Goal: Information Seeking & Learning: Learn about a topic

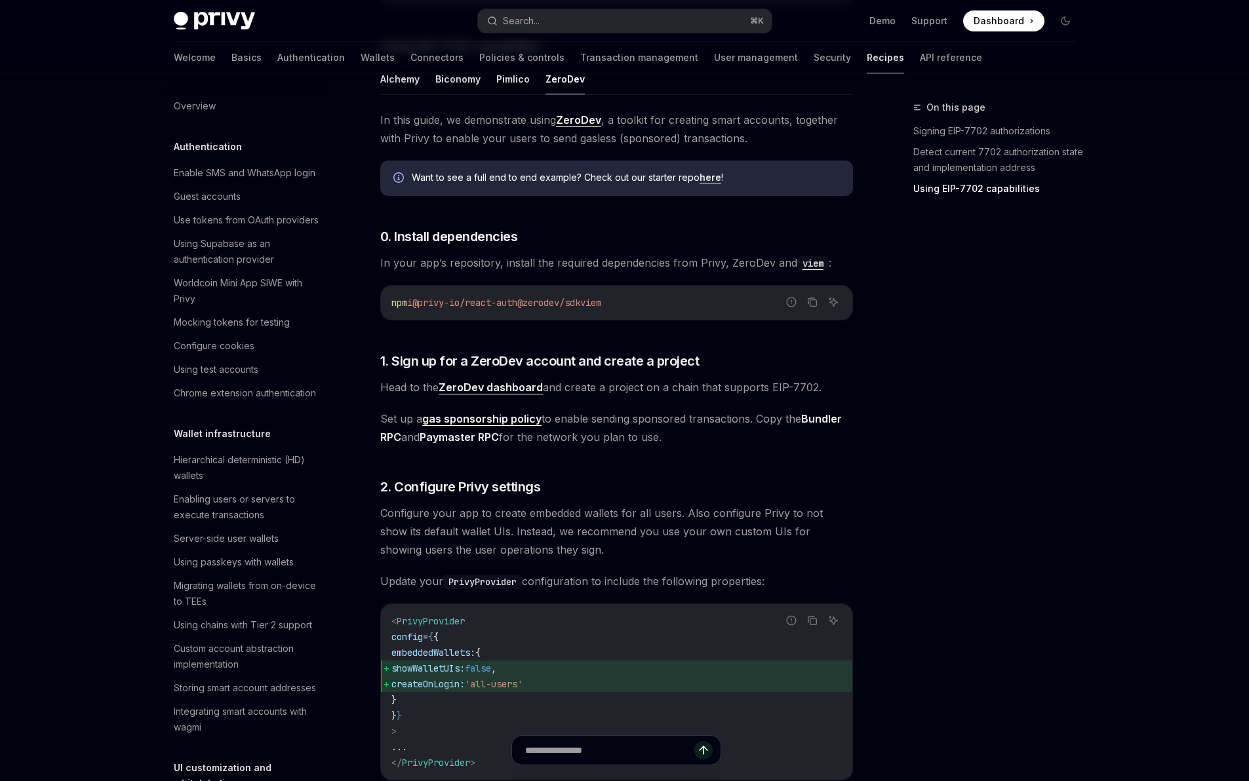
scroll to position [1047, 0]
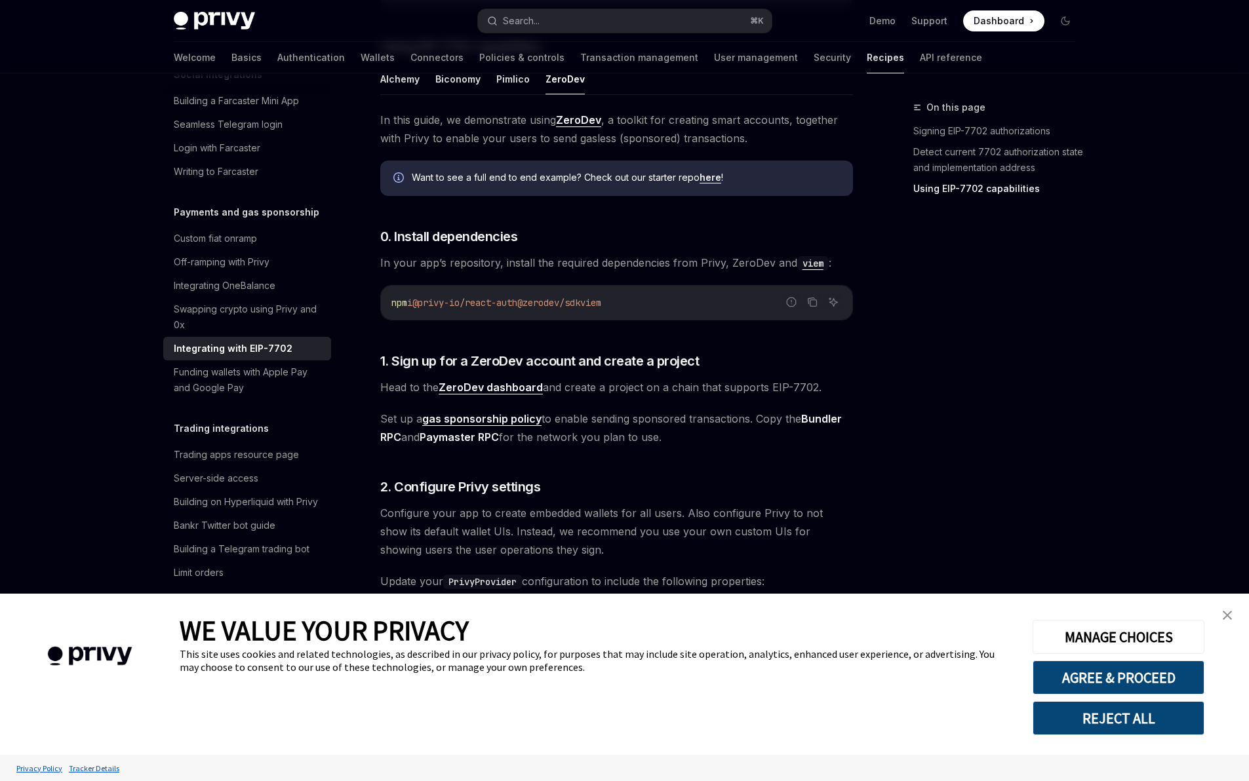
click at [1229, 610] on link "close banner" at bounding box center [1227, 615] width 26 height 26
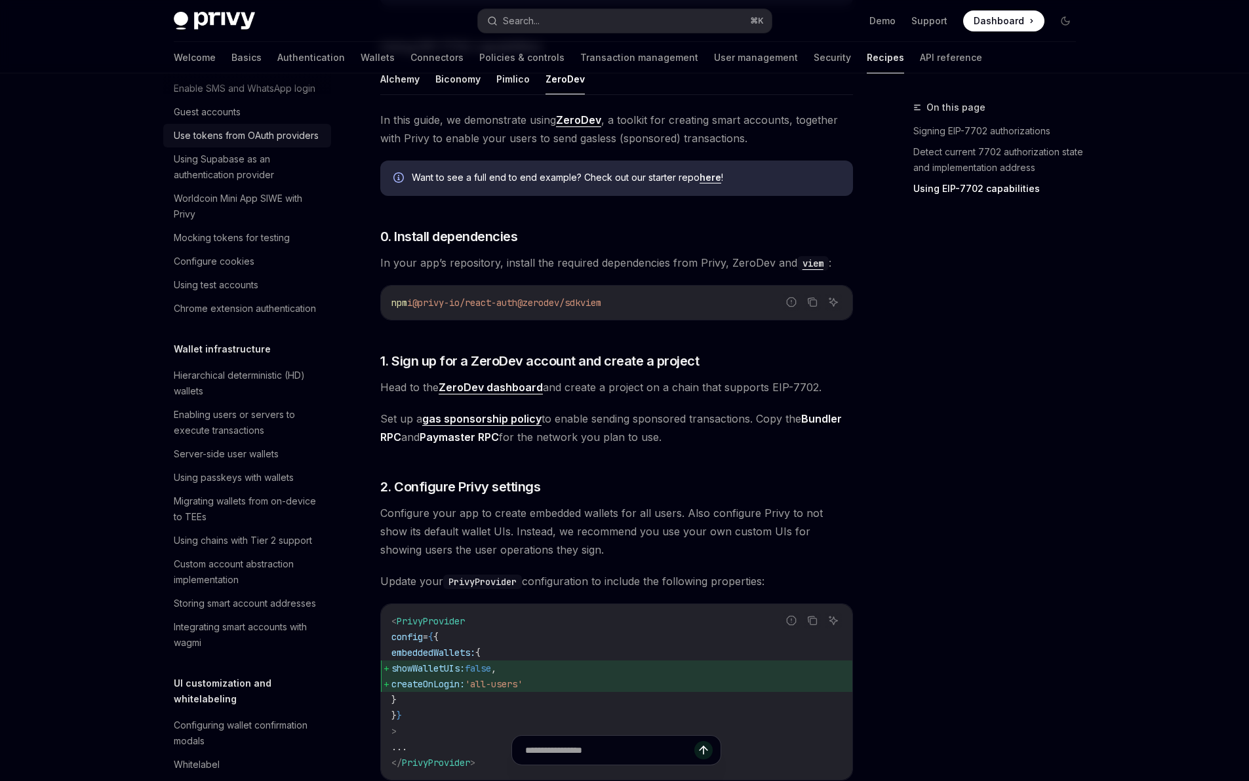
scroll to position [0, 0]
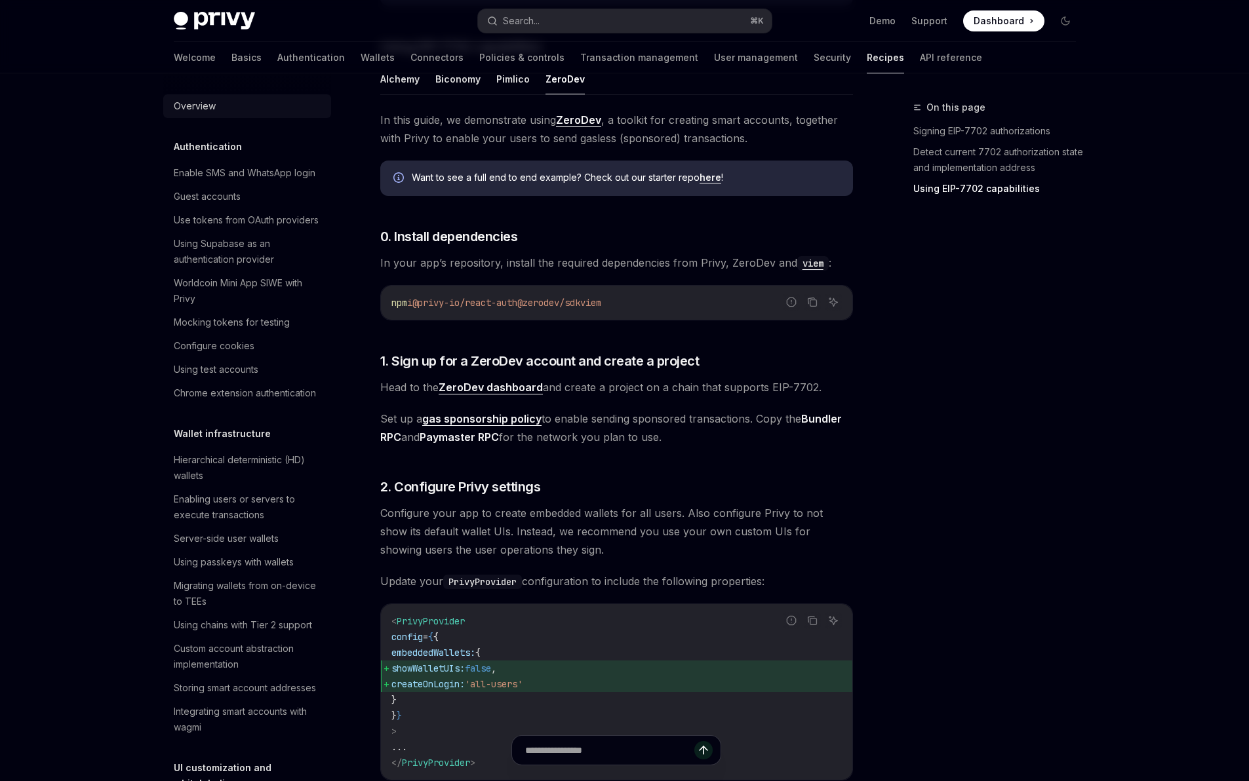
click at [214, 112] on div "Overview" at bounding box center [248, 106] width 149 height 16
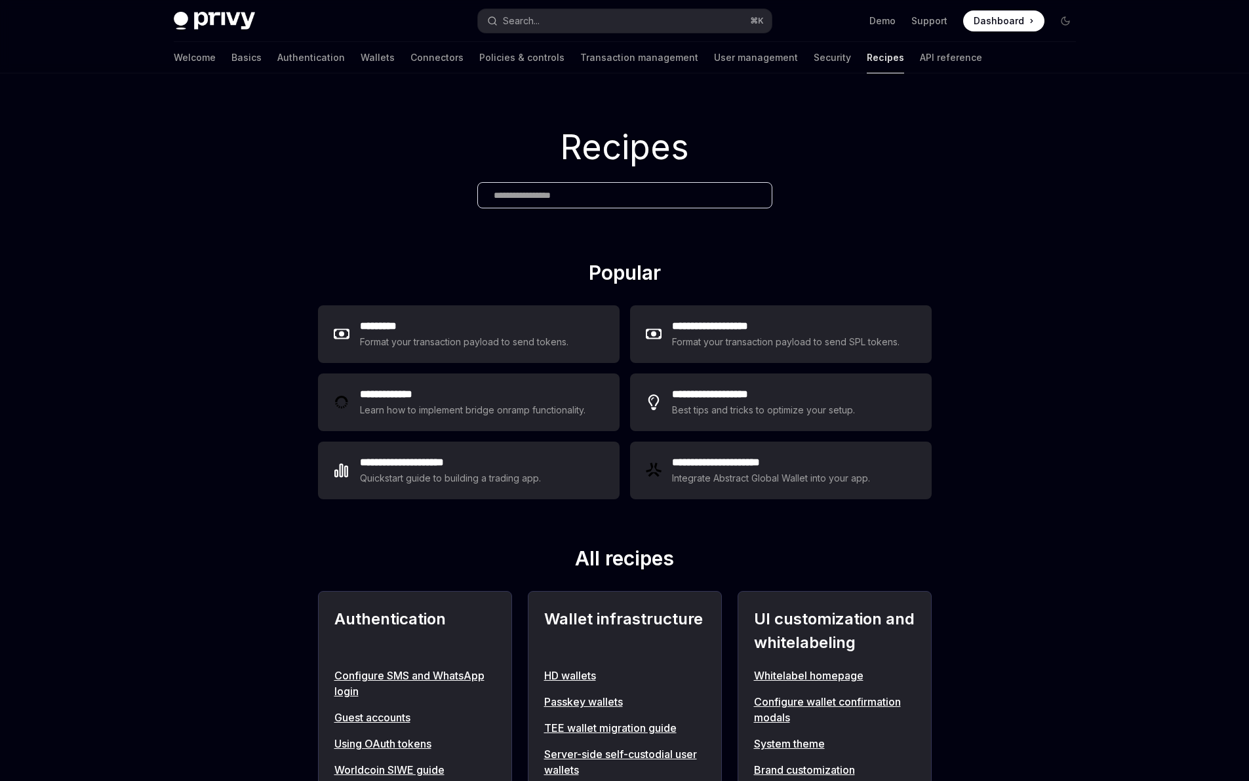
click at [208, 7] on div "Privy Docs home page Search... ⌘ K Demo Support Dashboard Dashboard Search..." at bounding box center [625, 21] width 902 height 42
click at [211, 13] on img at bounding box center [214, 21] width 81 height 18
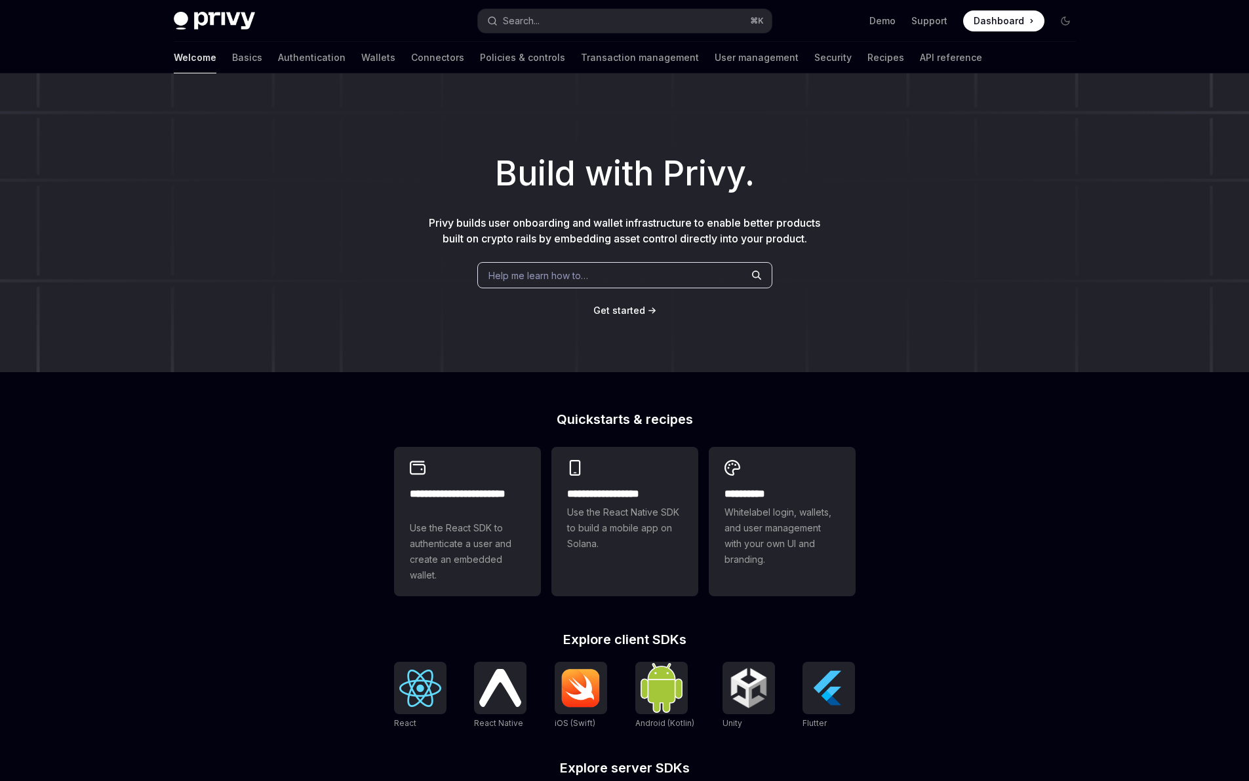
click at [214, 16] on img at bounding box center [214, 21] width 81 height 18
type textarea "*"
click at [635, 316] on span "Get started" at bounding box center [619, 310] width 52 height 11
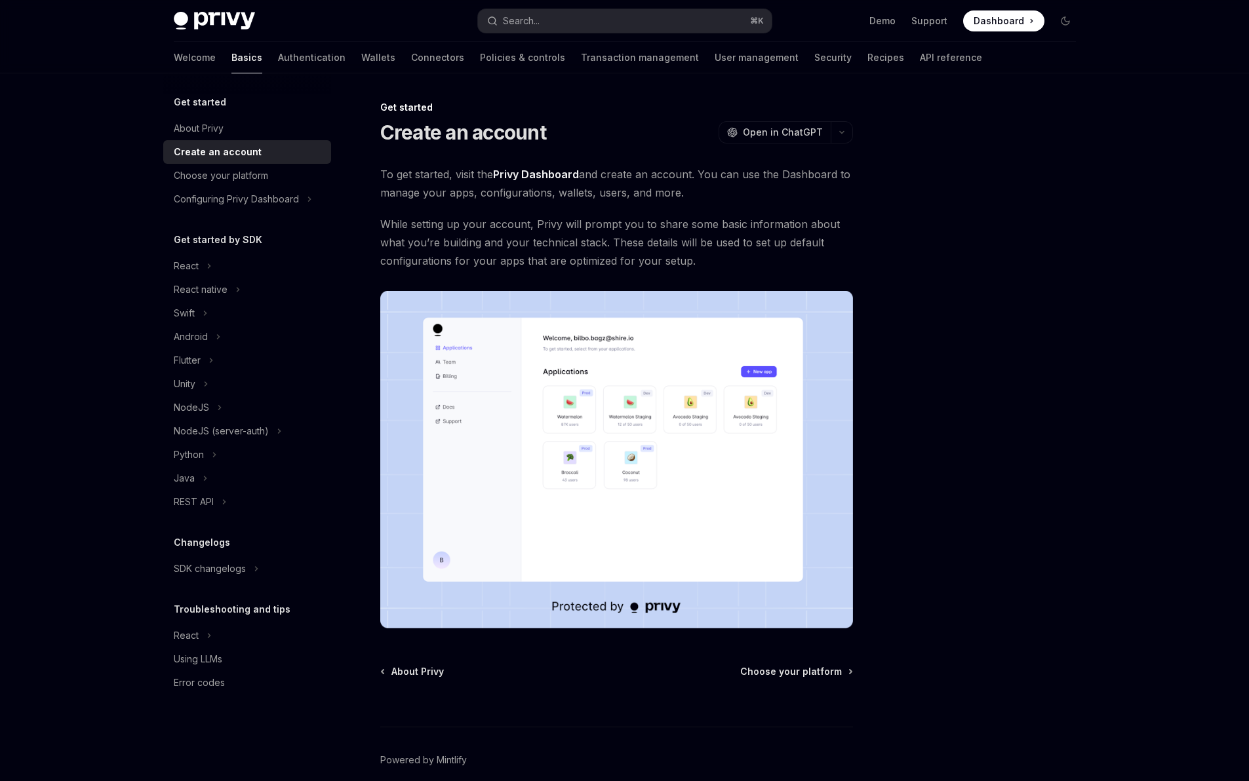
type textarea "*"
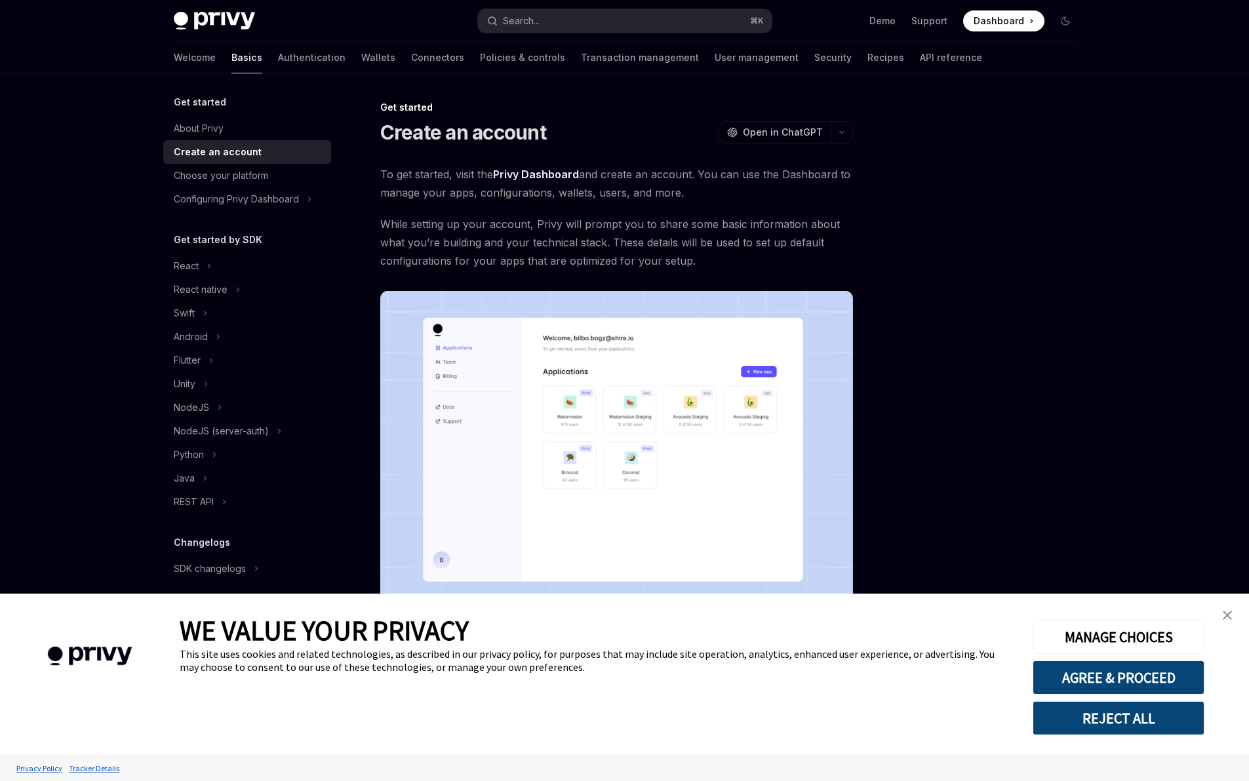
click at [1227, 617] on img "close banner" at bounding box center [1226, 615] width 9 height 9
